Goal: Navigation & Orientation: Find specific page/section

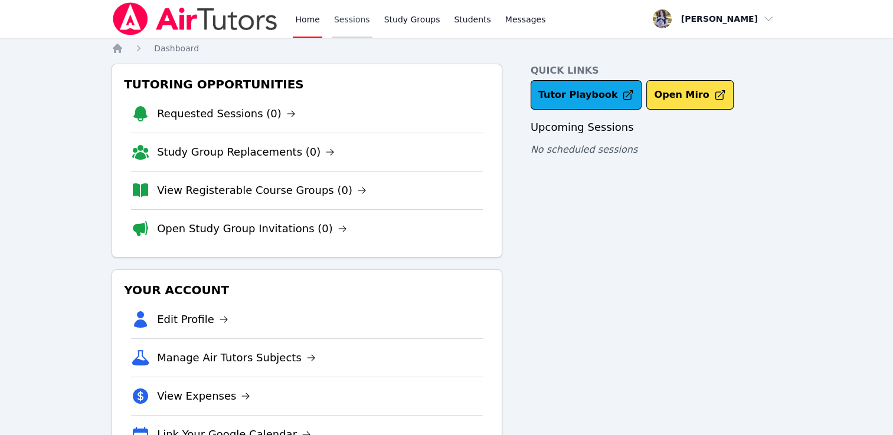
click at [336, 18] on link "Sessions" at bounding box center [352, 19] width 41 height 38
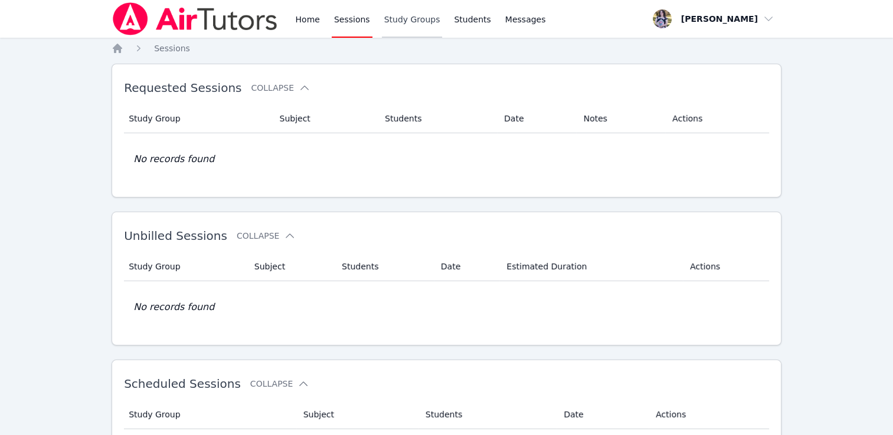
click at [400, 20] on link "Study Groups" at bounding box center [412, 19] width 61 height 38
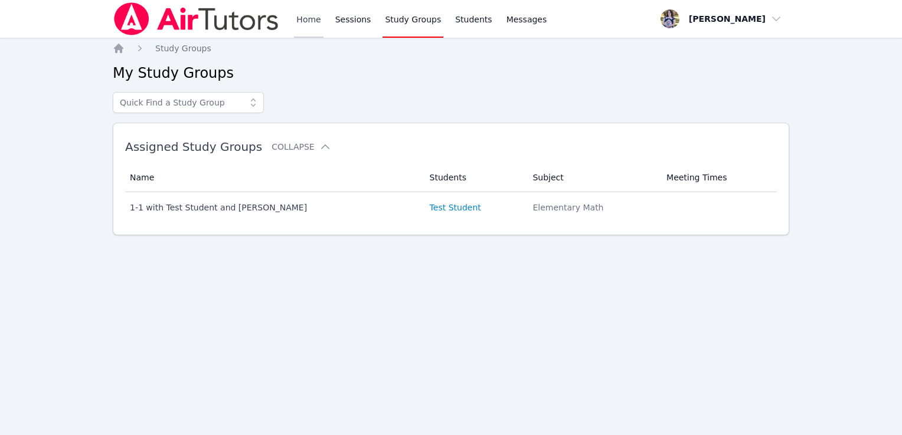
click at [309, 13] on link "Home" at bounding box center [308, 19] width 29 height 38
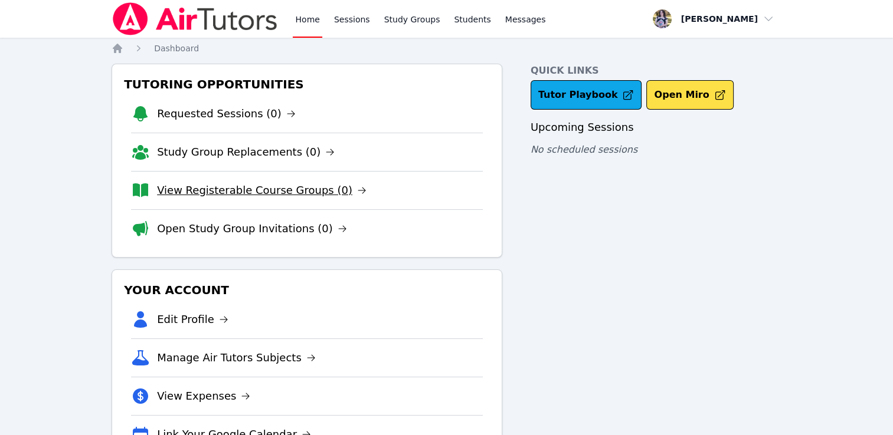
click at [235, 190] on link "View Registerable Course Groups (0)" at bounding box center [261, 190] width 209 height 17
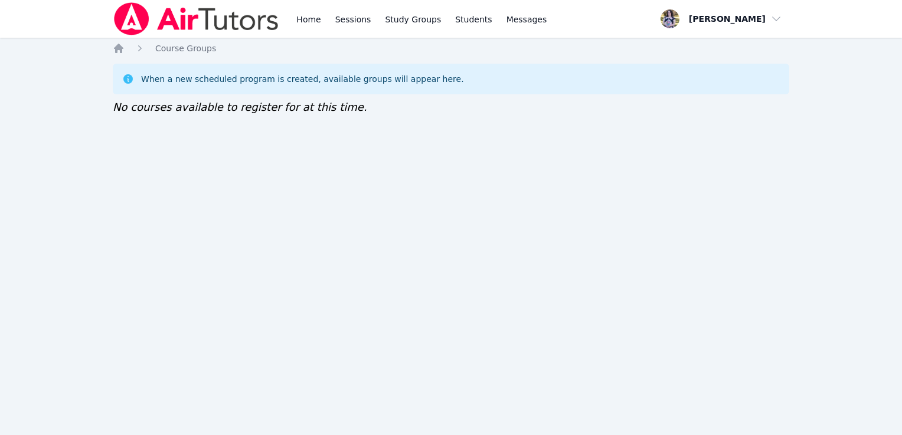
click at [192, 21] on img at bounding box center [196, 18] width 167 height 33
